Goal: Transaction & Acquisition: Purchase product/service

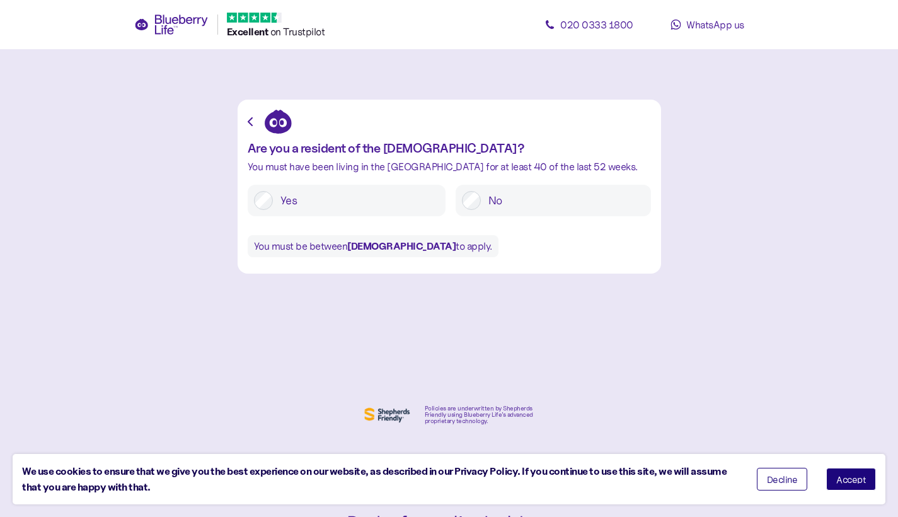
click at [327, 188] on div "Yes" at bounding box center [347, 201] width 198 height 32
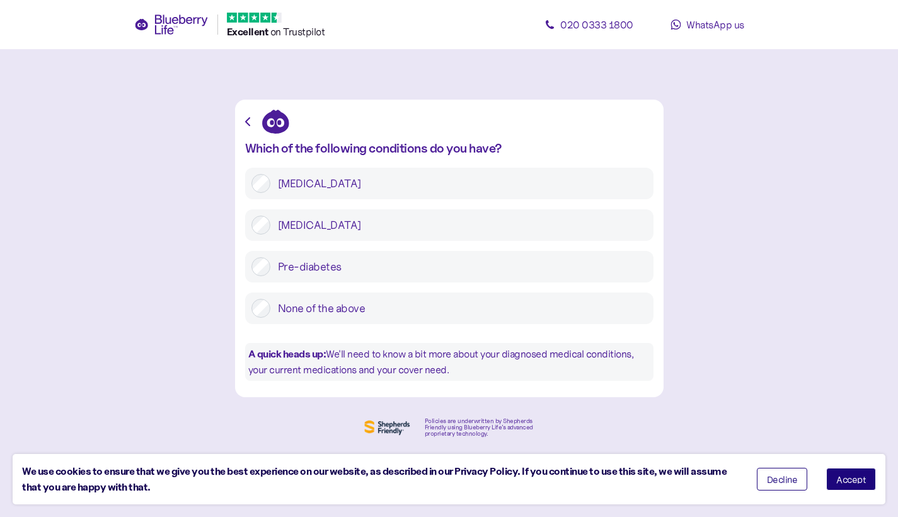
click at [292, 183] on label "[MEDICAL_DATA]" at bounding box center [458, 183] width 377 height 19
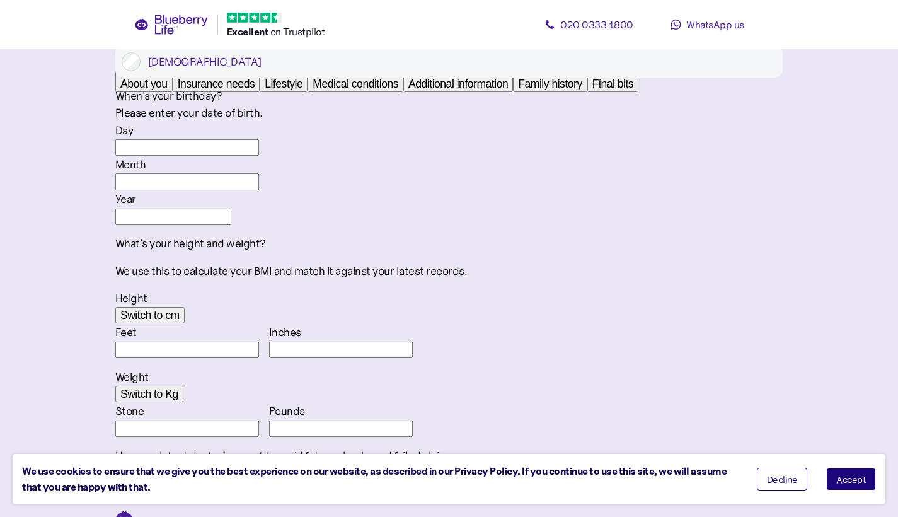
scroll to position [1227, 0]
click at [178, 90] on div "Insurance needs" at bounding box center [217, 84] width 78 height 13
